Goal: Find specific page/section: Find specific page/section

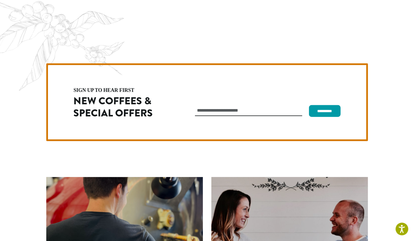
scroll to position [1594, 0]
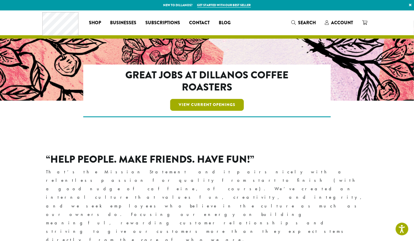
click at [203, 104] on link "View Current Openings" at bounding box center [207, 105] width 74 height 12
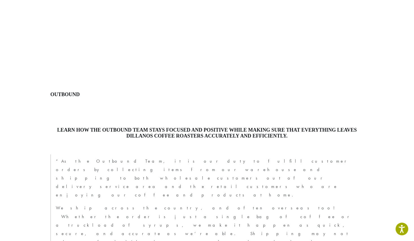
scroll to position [279, 0]
